Goal: Navigation & Orientation: Find specific page/section

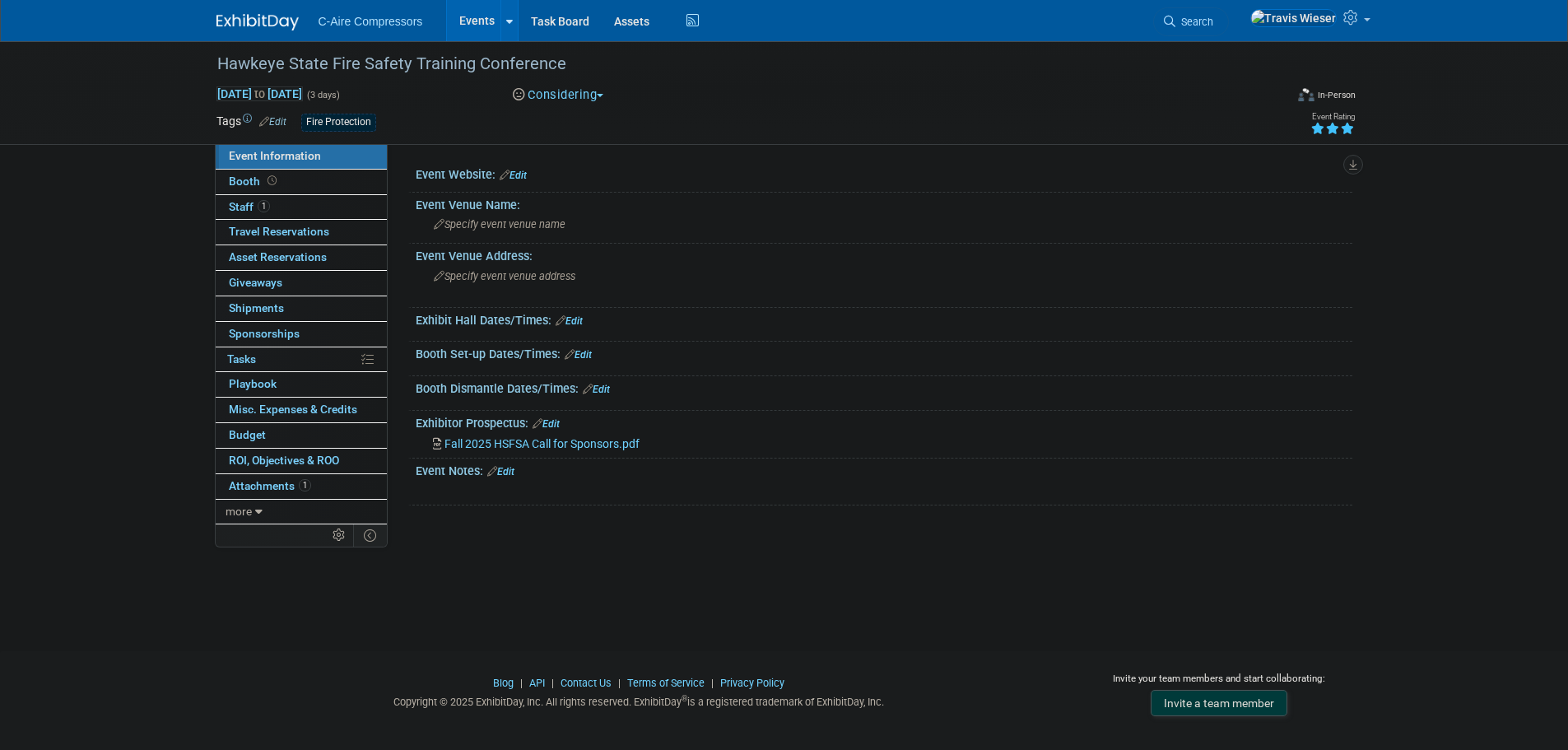
click at [88, 292] on div "Hawkeye State Fire Safety Training Conference Nov 4, 2025 to Nov 6, 2025 (3 day…" at bounding box center [784, 331] width 1568 height 580
drag, startPoint x: 59, startPoint y: 463, endPoint x: 68, endPoint y: 460, distance: 9.5
click at [59, 463] on div "Hawkeye State Fire Safety Training Conference Nov 4, 2025 to Nov 6, 2025 (3 day…" at bounding box center [784, 331] width 1568 height 580
